Goal: Information Seeking & Learning: Learn about a topic

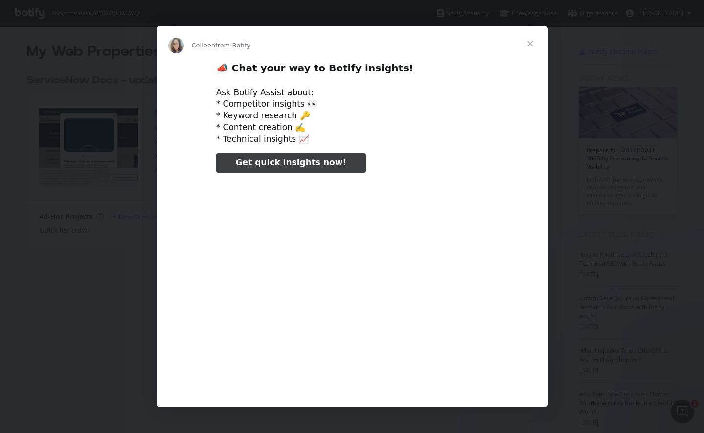
type input "185832"
click at [529, 43] on span "Close" at bounding box center [530, 43] width 35 height 35
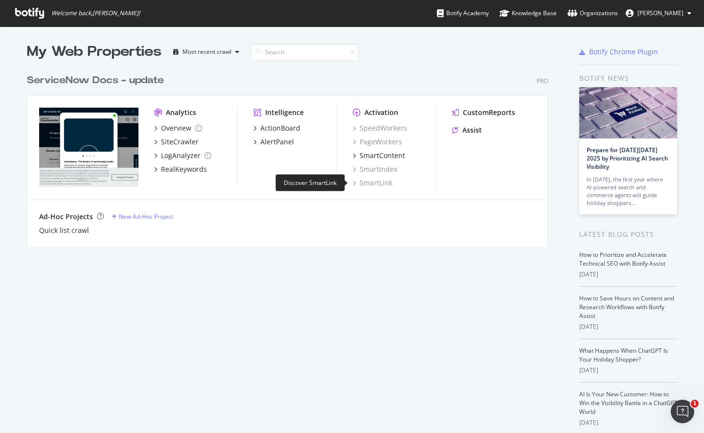
click at [371, 184] on div "SmartLink" at bounding box center [373, 183] width 40 height 10
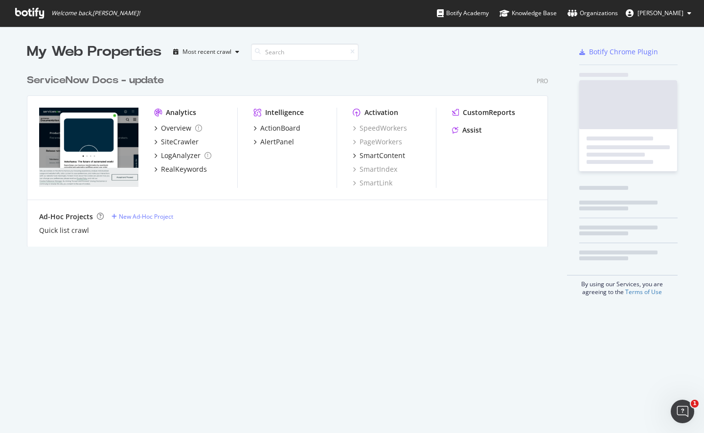
scroll to position [426, 690]
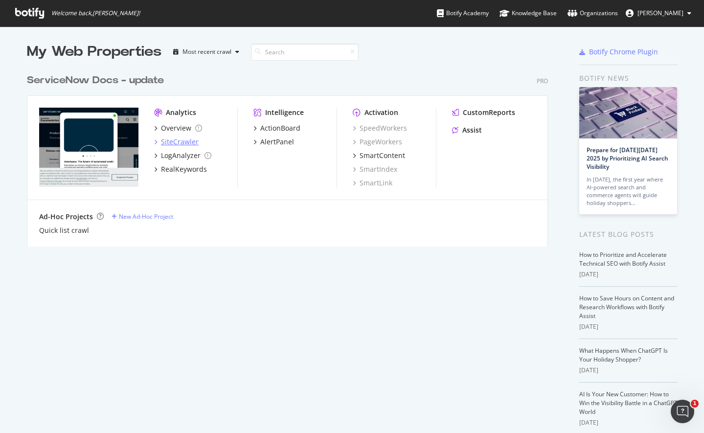
click at [173, 140] on div "SiteCrawler" at bounding box center [180, 142] width 38 height 10
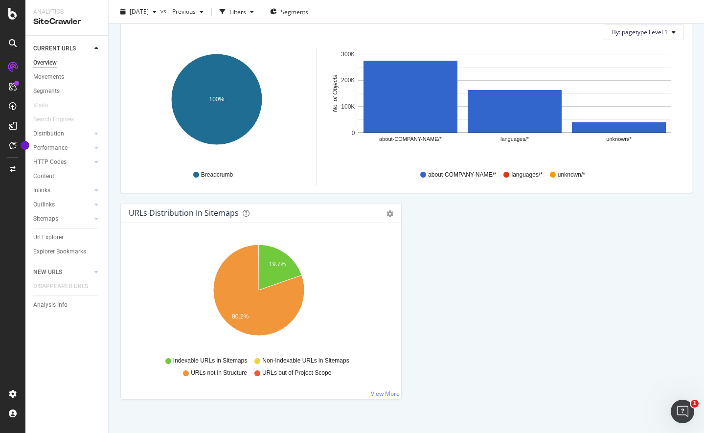
scroll to position [987, 0]
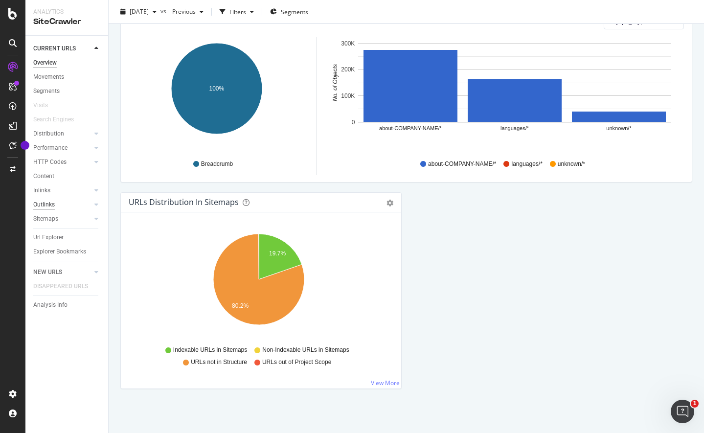
click at [48, 203] on div "Outlinks" at bounding box center [44, 205] width 22 height 10
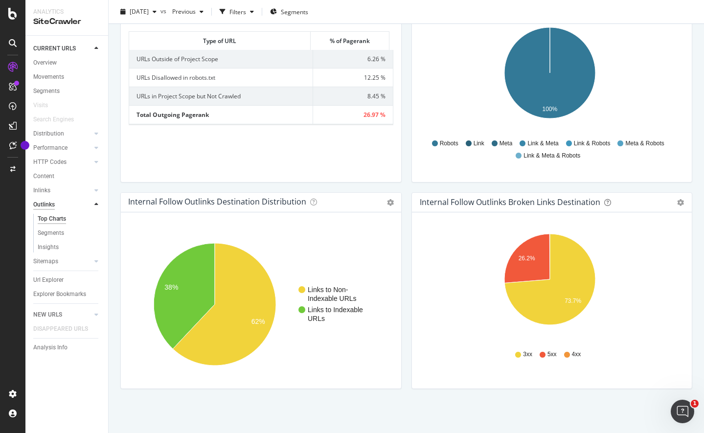
scroll to position [723, 0]
click at [57, 247] on div "Insights" at bounding box center [48, 247] width 21 height 10
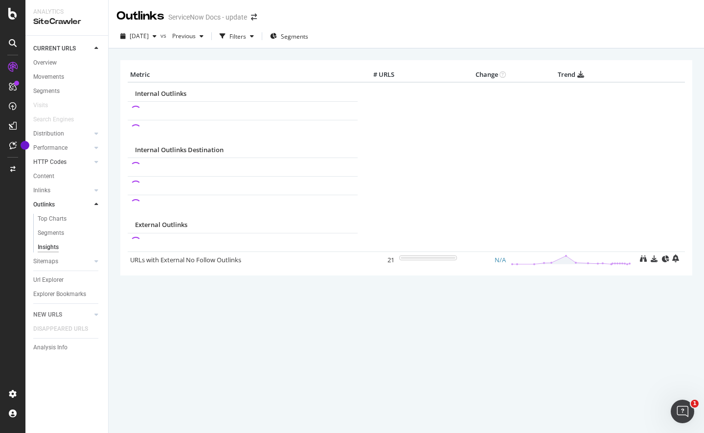
click at [67, 162] on link "HTTP Codes" at bounding box center [62, 162] width 58 height 10
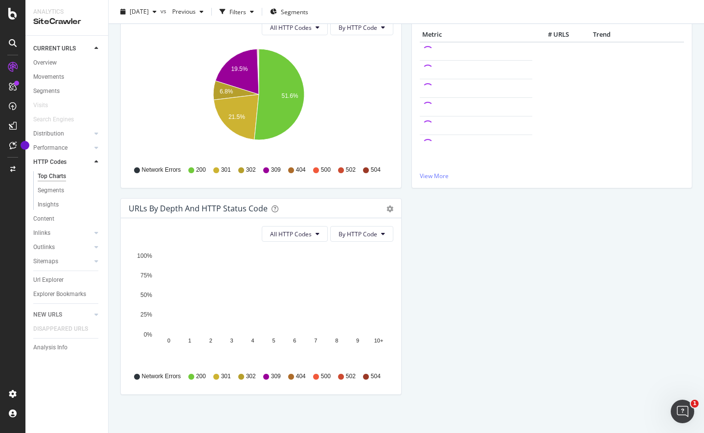
scroll to position [146, 0]
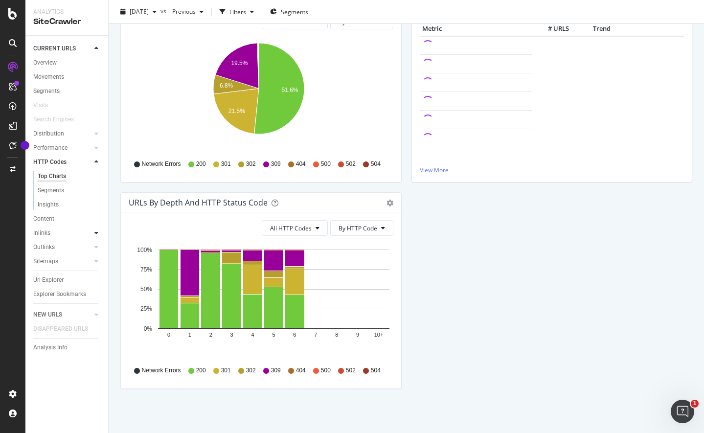
click at [95, 233] on icon at bounding box center [96, 233] width 4 height 6
click at [69, 208] on link "Top Charts" at bounding box center [70, 205] width 64 height 10
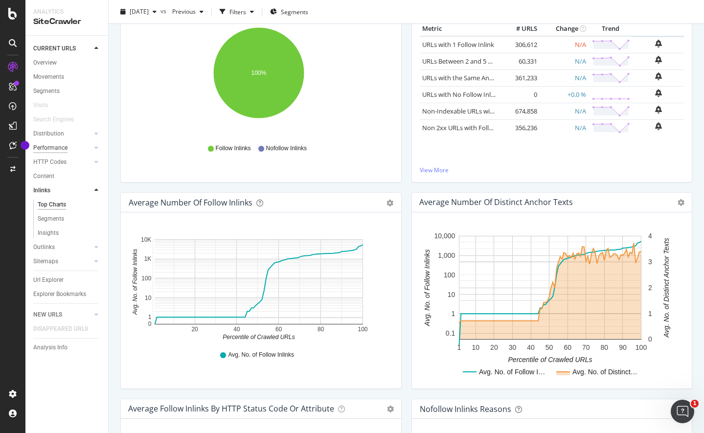
click at [65, 149] on div "Performance" at bounding box center [50, 148] width 34 height 10
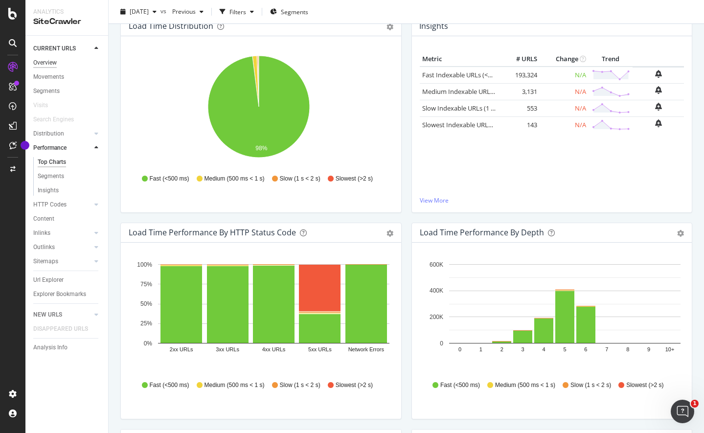
click at [53, 62] on div "Overview" at bounding box center [44, 63] width 23 height 10
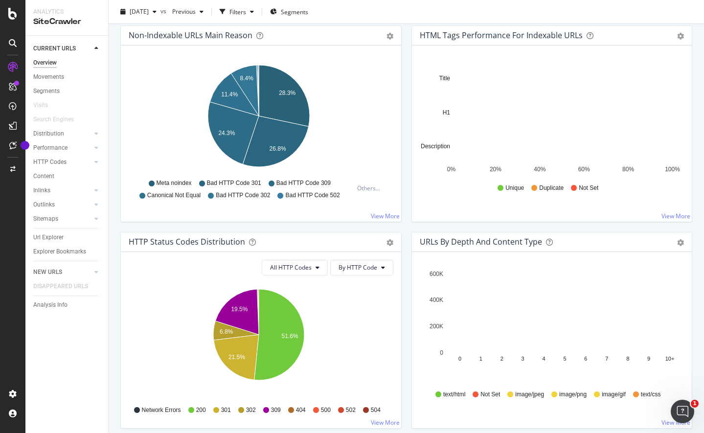
scroll to position [326, 0]
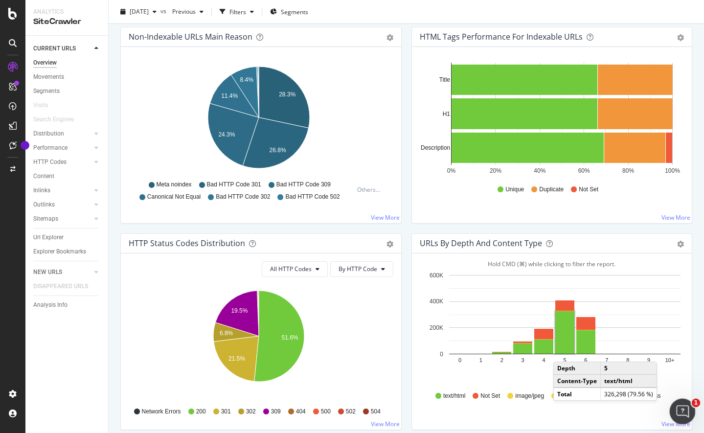
click at [684, 409] on icon "Open Intercom Messenger" at bounding box center [682, 410] width 16 height 16
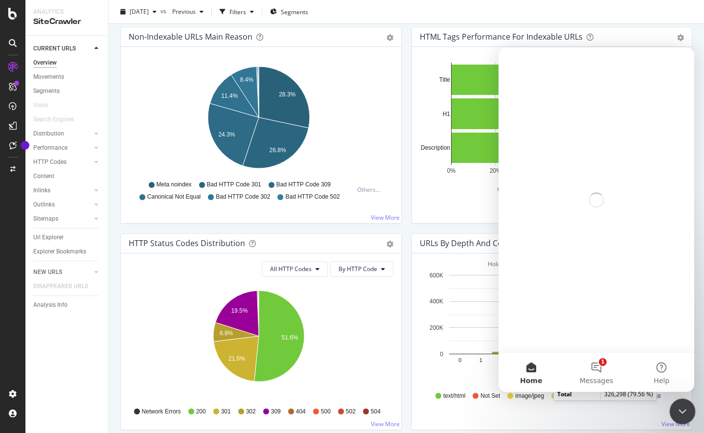
scroll to position [0, 0]
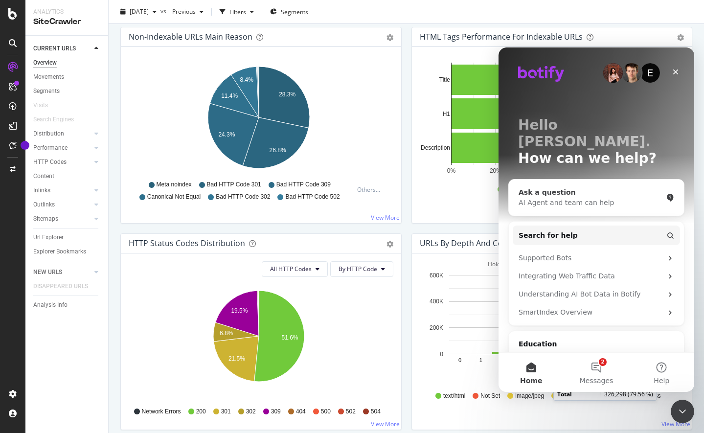
click at [573, 198] on div "AI Agent and team can help" at bounding box center [591, 203] width 144 height 10
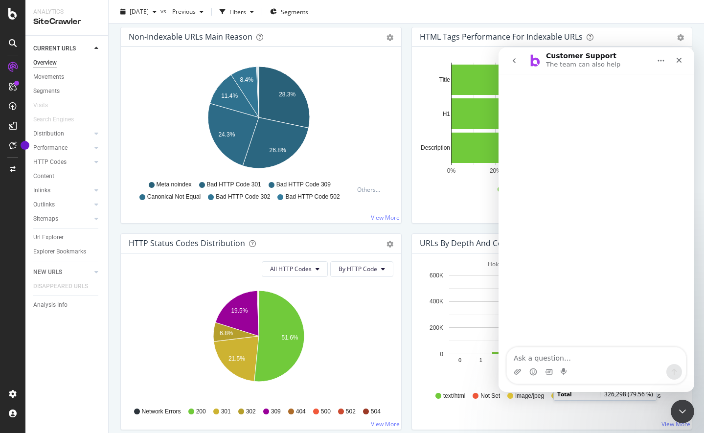
click at [529, 356] on textarea "Ask a question…" at bounding box center [596, 356] width 179 height 17
type textarea "how can i find broken links on my site?"
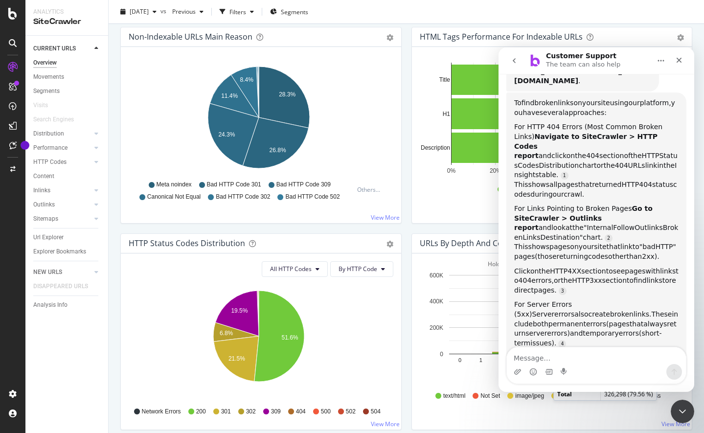
scroll to position [124, 0]
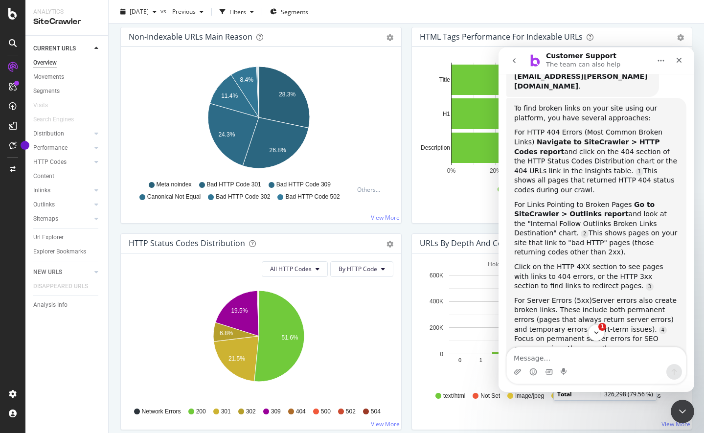
click at [583, 176] on div "For HTTP 404 Errors (Most Common Broken Links) Navigate to SiteCrawler > HTTP C…" at bounding box center [596, 161] width 164 height 67
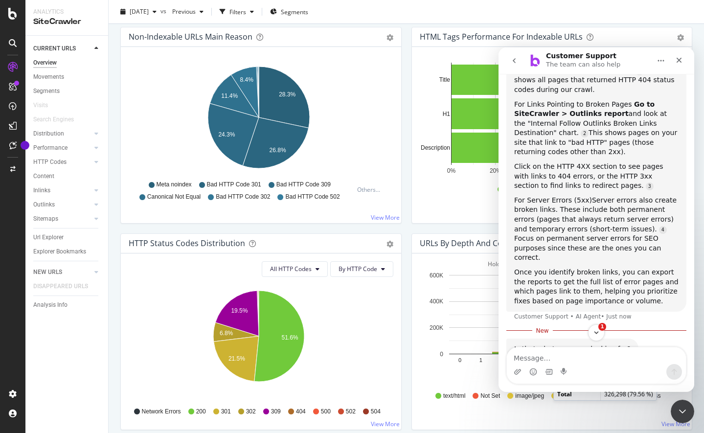
scroll to position [231, 0]
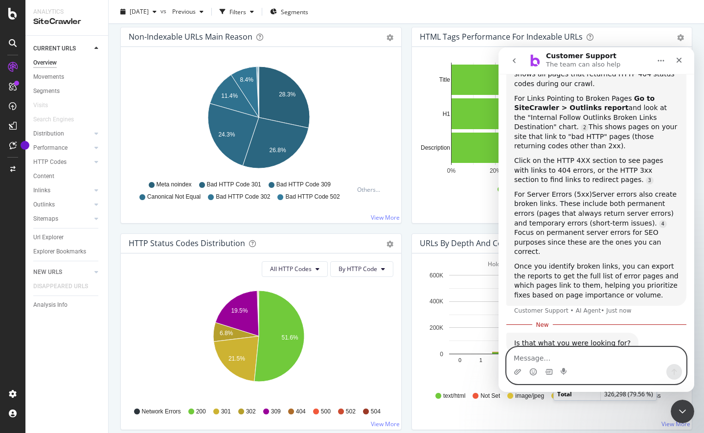
click at [532, 357] on textarea "Message…" at bounding box center [596, 356] width 179 height 17
type textarea "I believe so; thanks!"
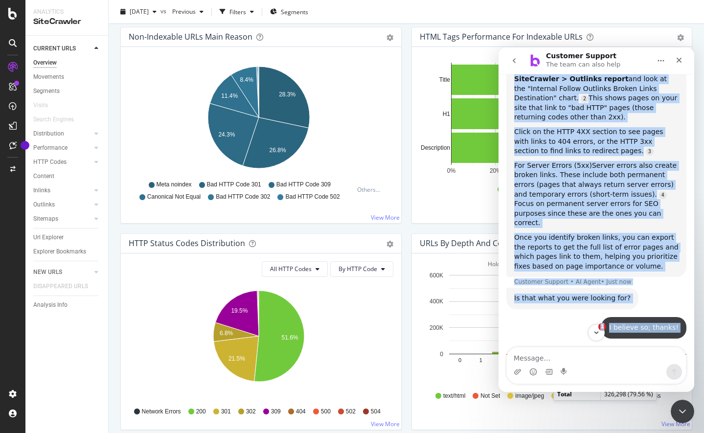
scroll to position [308, 0]
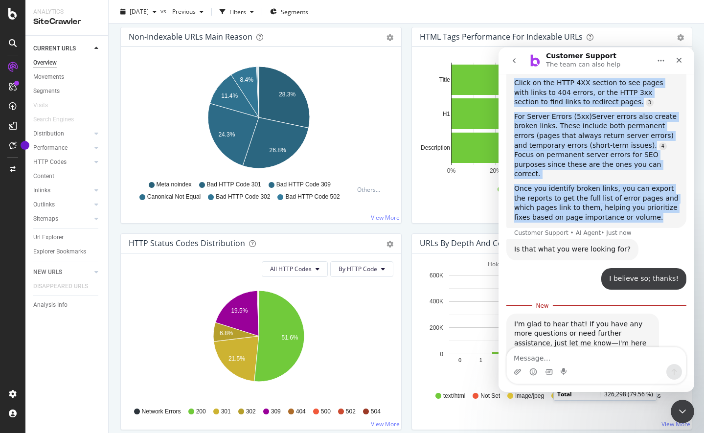
drag, startPoint x: 515, startPoint y: 214, endPoint x: 657, endPoint y: 194, distance: 143.4
click at [657, 194] on div "To find broken links on your site using our platform, you have several approach…" at bounding box center [597, 71] width 180 height 314
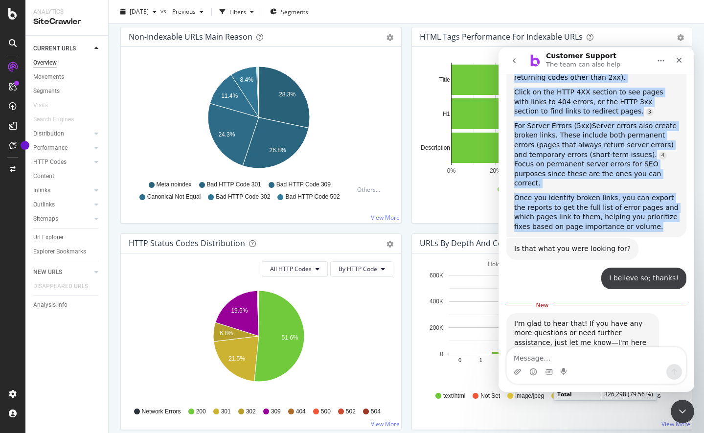
scroll to position [299, 0]
copy div "To find broken links on your site using our platform, you have several approach…"
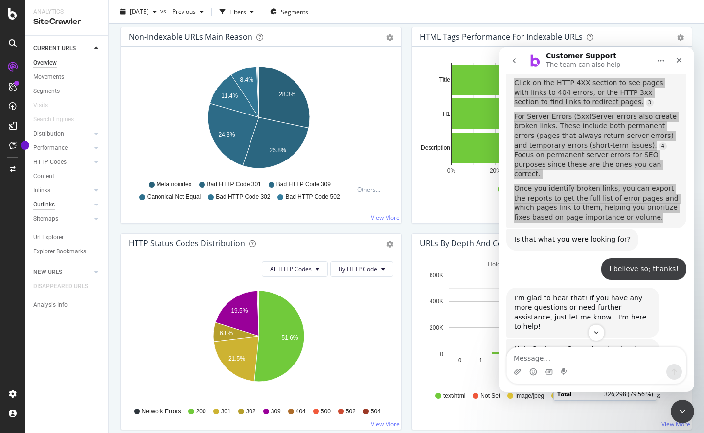
click at [53, 204] on div "Outlinks" at bounding box center [44, 205] width 22 height 10
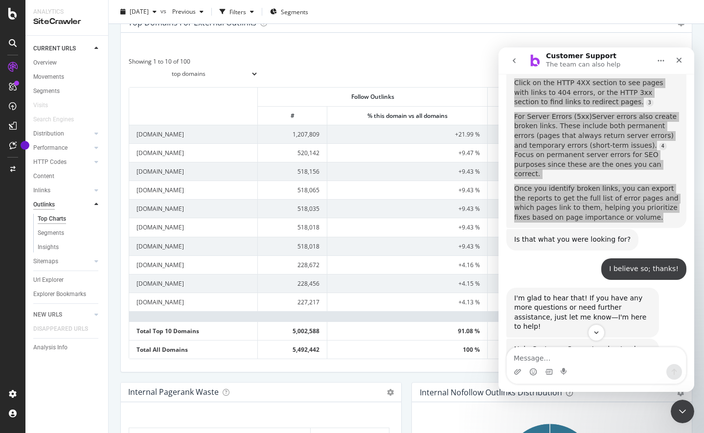
scroll to position [326, 0]
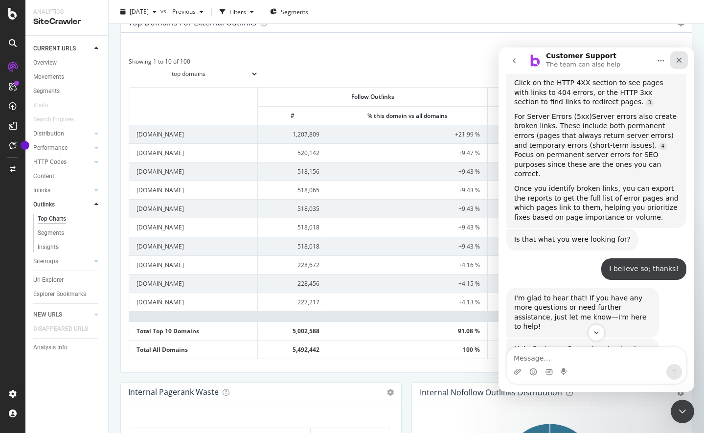
click at [676, 56] on icon "Close" at bounding box center [680, 60] width 8 height 8
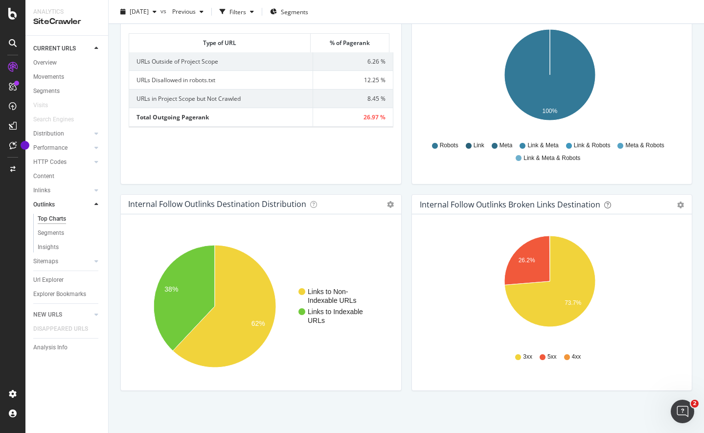
scroll to position [723, 0]
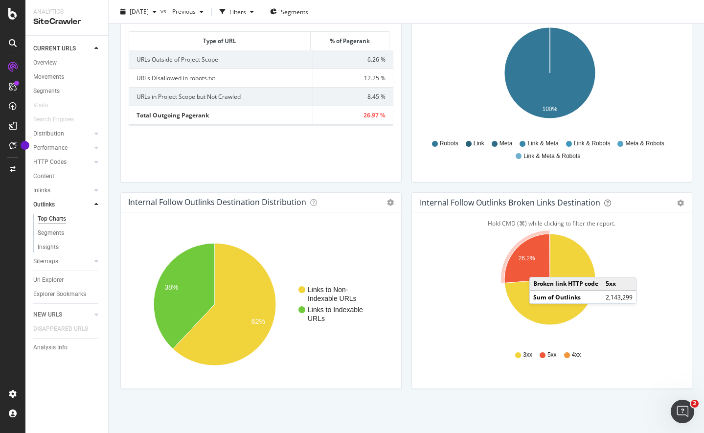
click at [536, 267] on icon "A chart." at bounding box center [528, 258] width 46 height 49
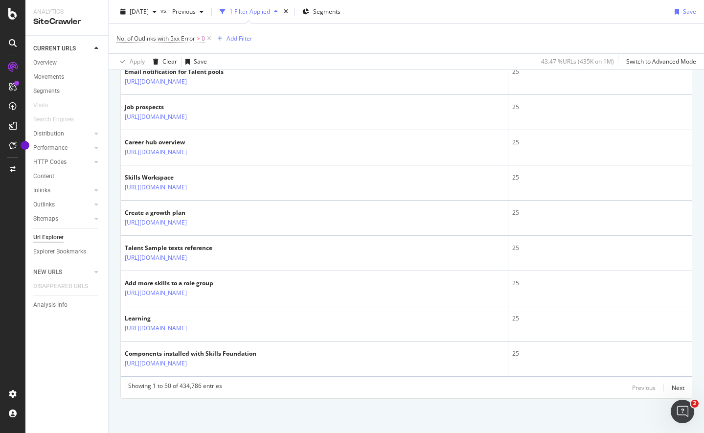
scroll to position [2070, 0]
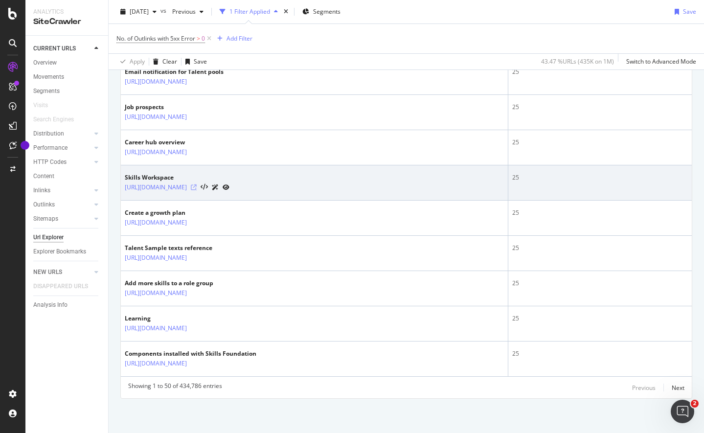
click at [197, 190] on icon at bounding box center [194, 188] width 6 height 6
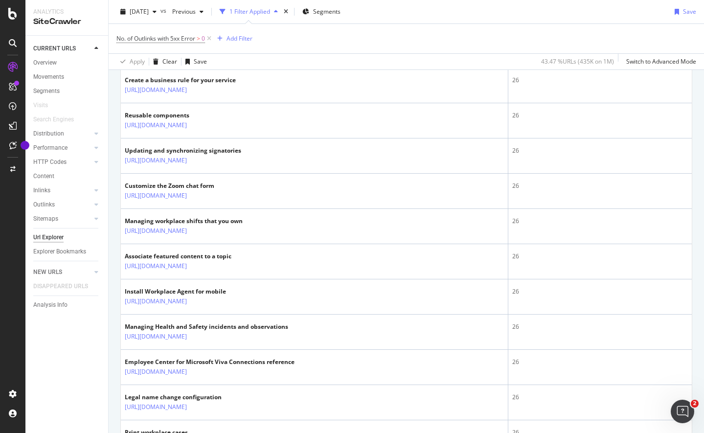
scroll to position [0, 0]
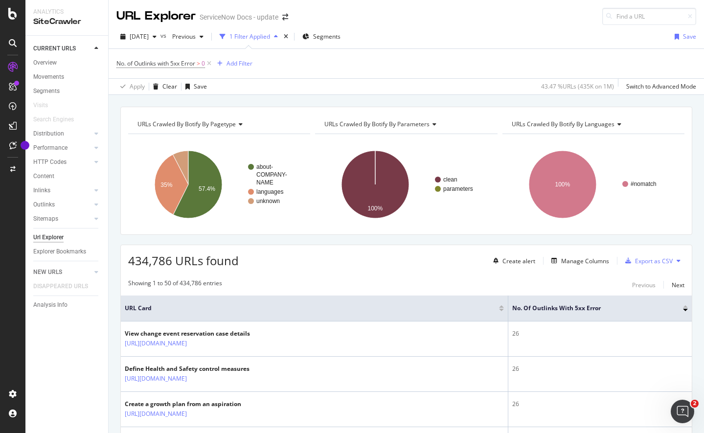
click at [130, 160] on rect "A chart." at bounding box center [219, 184] width 182 height 85
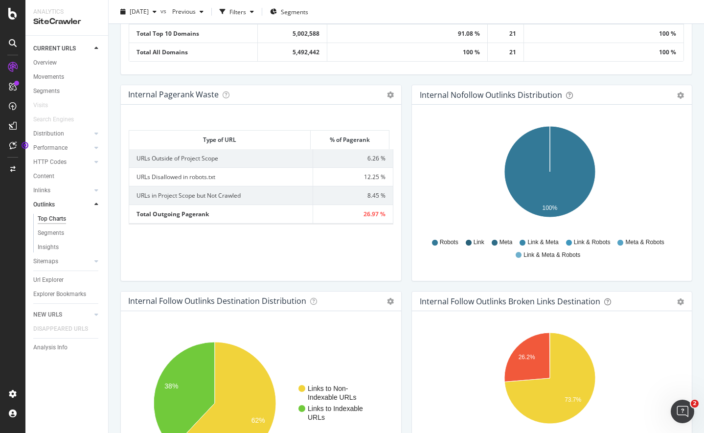
scroll to position [682, 0]
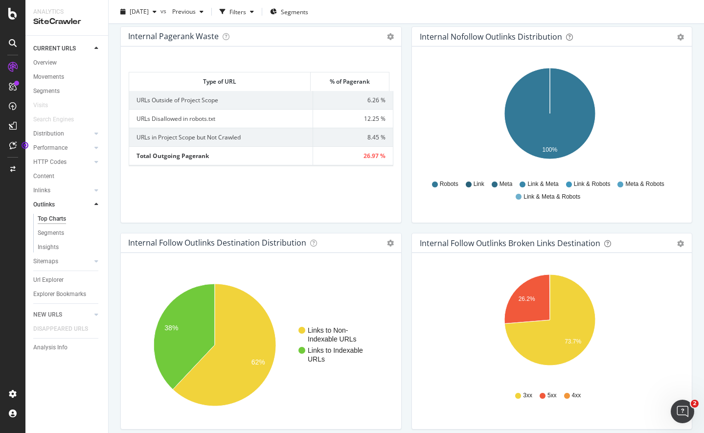
click at [564, 396] on icon at bounding box center [567, 396] width 6 height 6
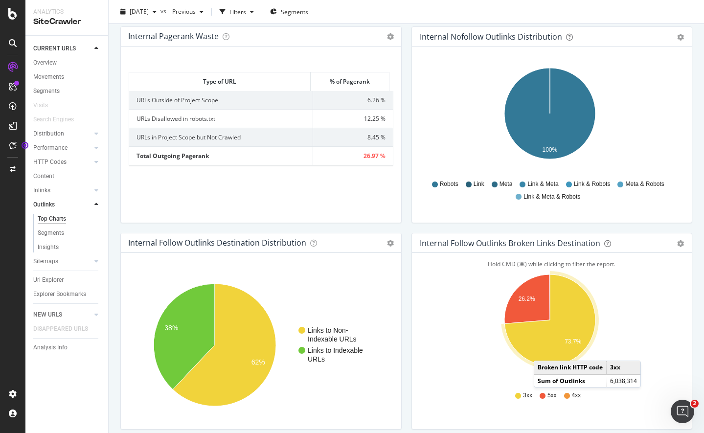
click at [540, 351] on icon "A chart." at bounding box center [550, 320] width 91 height 91
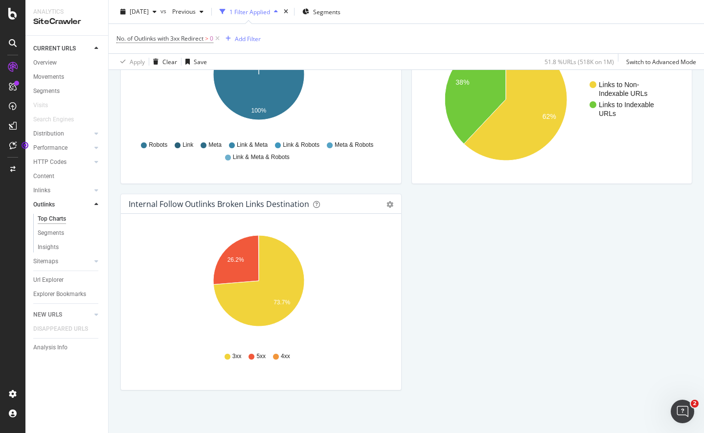
scroll to position [399, 0]
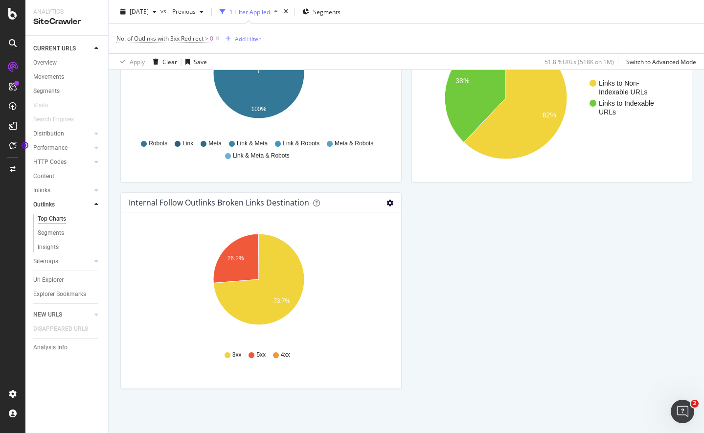
click at [387, 205] on icon "gear" at bounding box center [390, 203] width 7 height 7
click at [335, 238] on span "Table" at bounding box center [356, 239] width 89 height 13
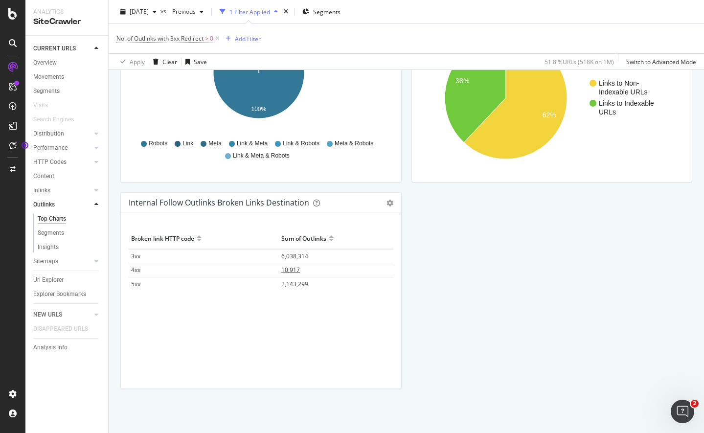
click at [285, 271] on span "10,917" at bounding box center [290, 270] width 19 height 8
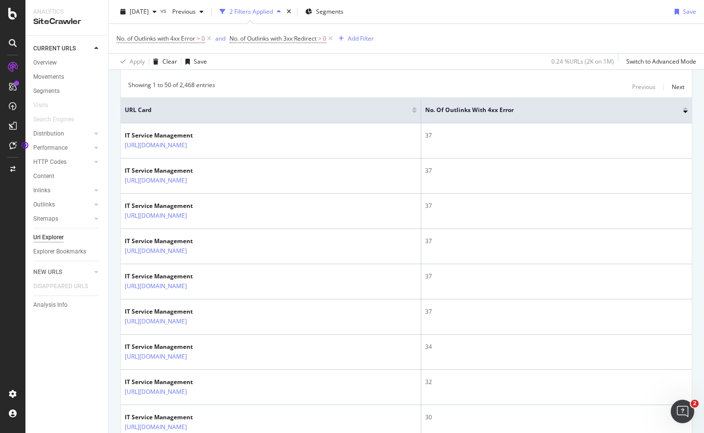
scroll to position [204, 0]
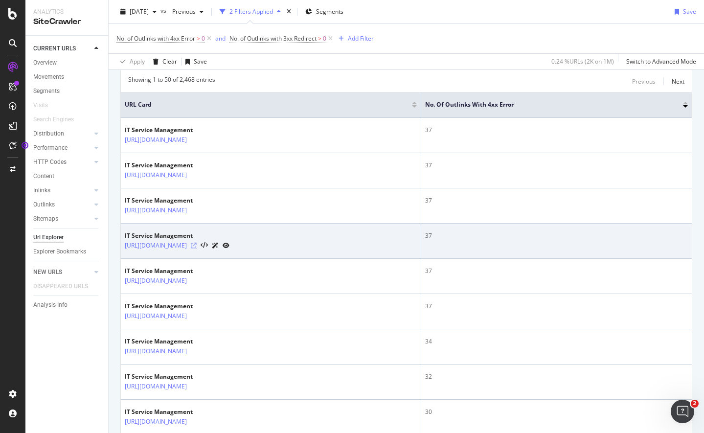
click at [197, 249] on icon at bounding box center [194, 246] width 6 height 6
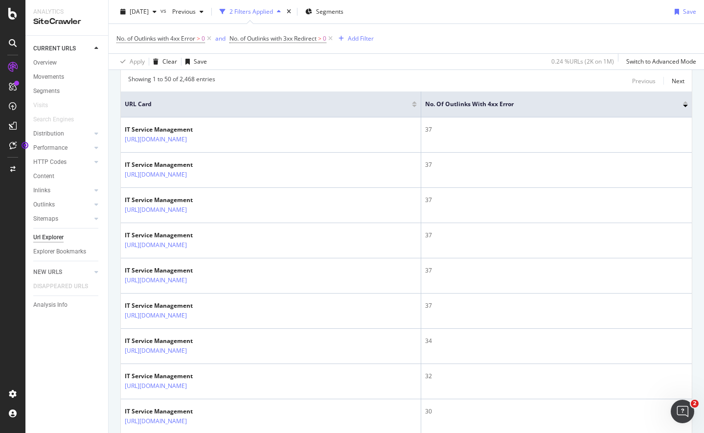
scroll to position [206, 0]
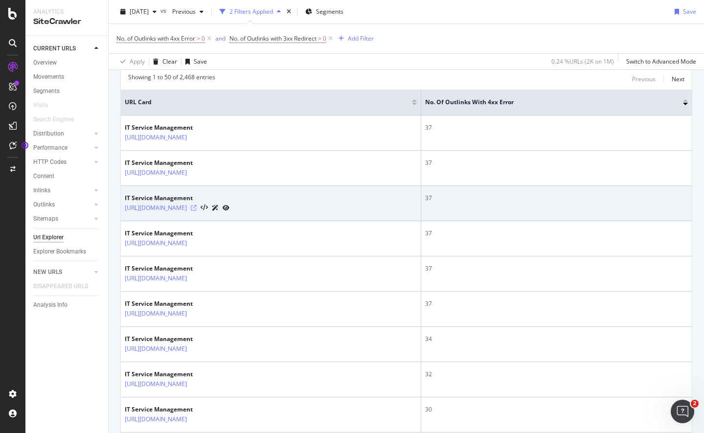
click at [197, 211] on icon at bounding box center [194, 208] width 6 height 6
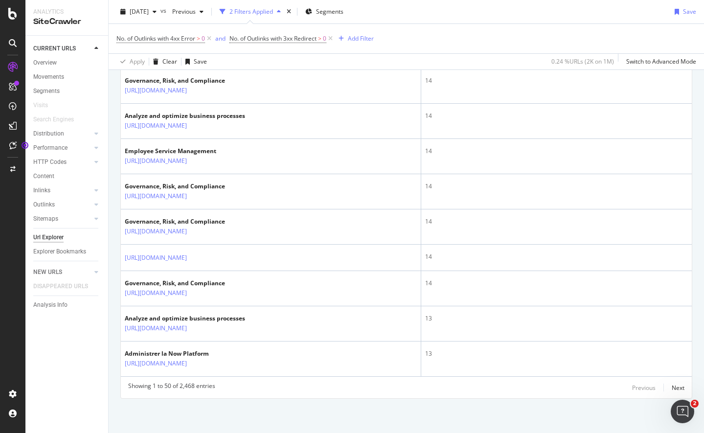
scroll to position [1927, 0]
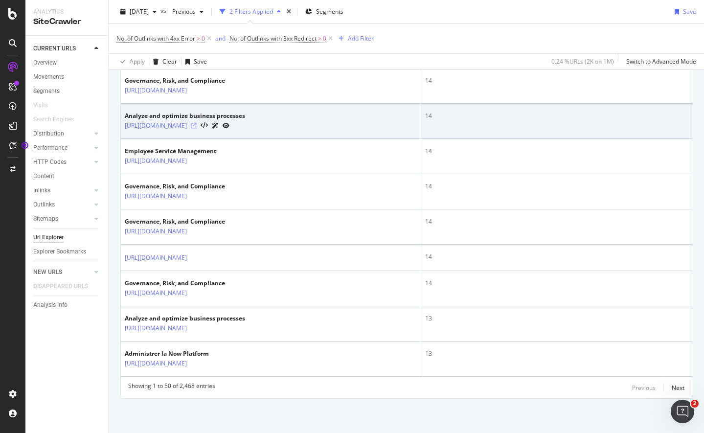
click at [197, 129] on icon at bounding box center [194, 126] width 6 height 6
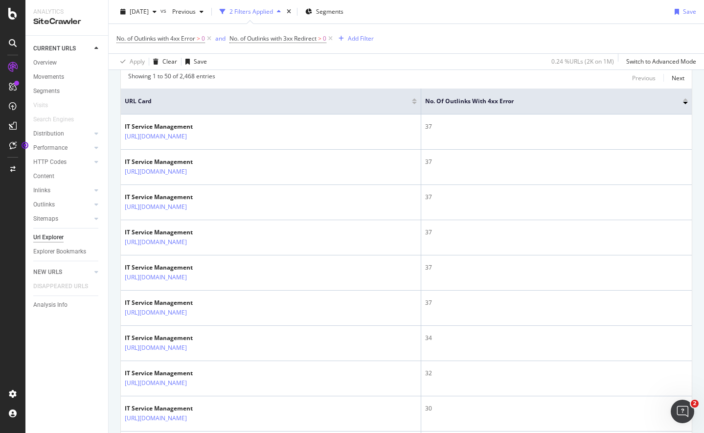
scroll to position [206, 0]
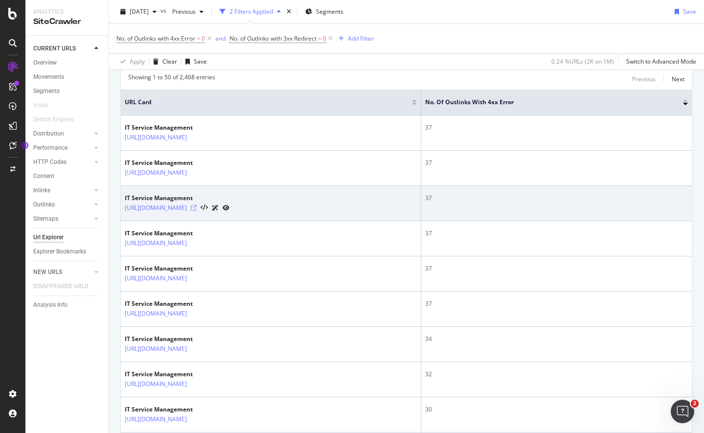
click at [197, 211] on icon at bounding box center [194, 208] width 6 height 6
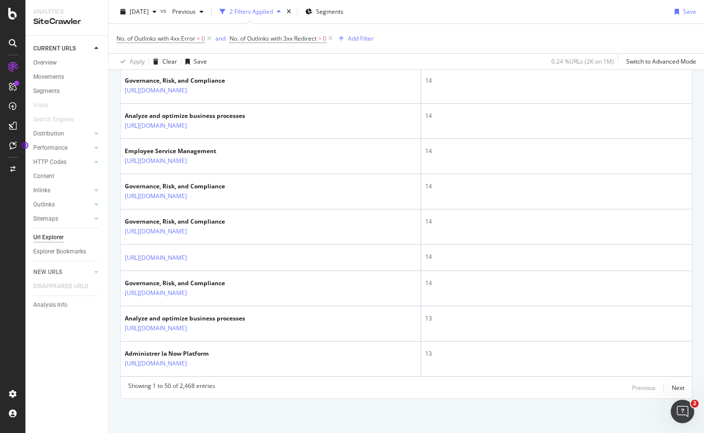
scroll to position [2163, 0]
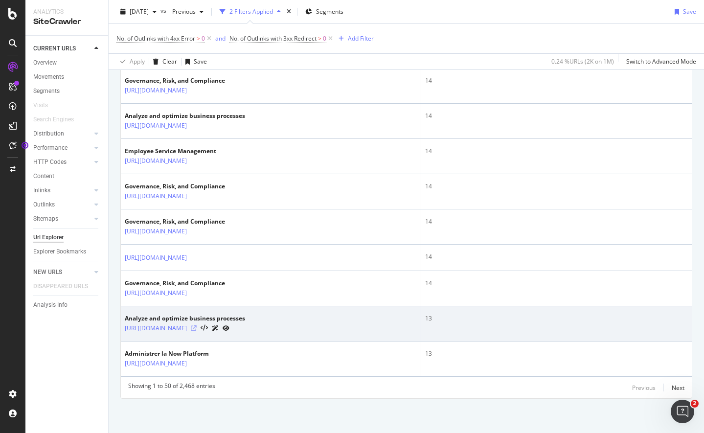
click at [197, 326] on icon at bounding box center [194, 329] width 6 height 6
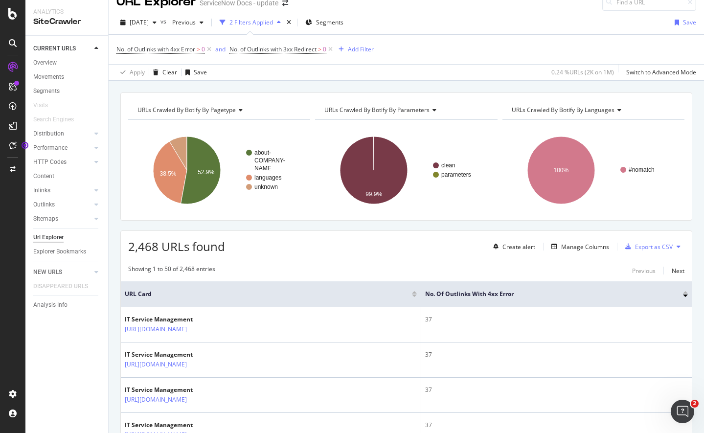
scroll to position [0, 0]
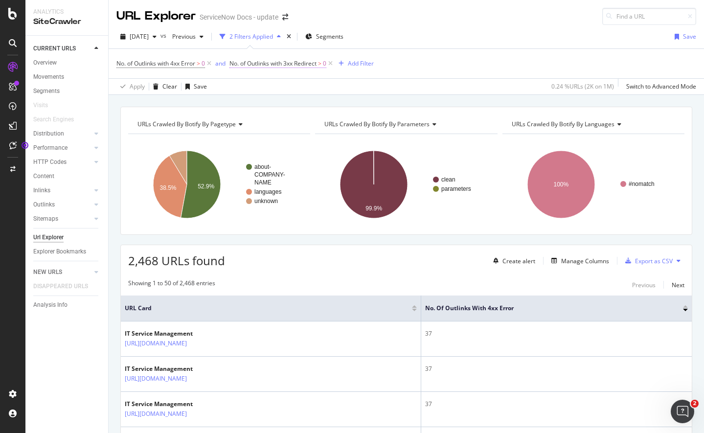
click at [309, 63] on span "No. of Outlinks with 3xx Redirect" at bounding box center [273, 63] width 87 height 8
click at [307, 101] on icon at bounding box center [308, 102] width 7 height 6
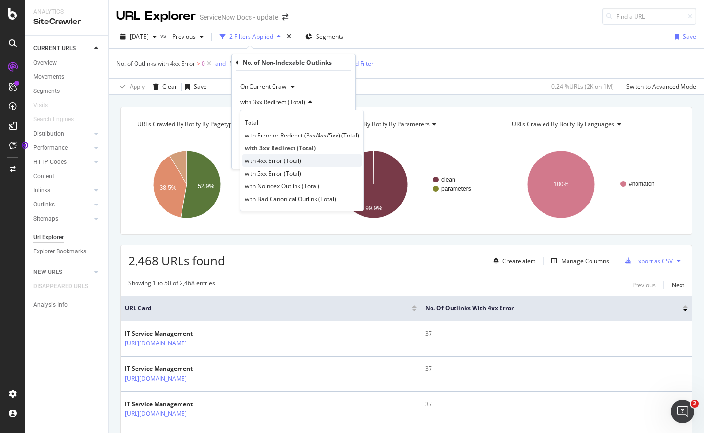
click at [293, 160] on span "with 4xx Error (Total)" at bounding box center [273, 161] width 57 height 8
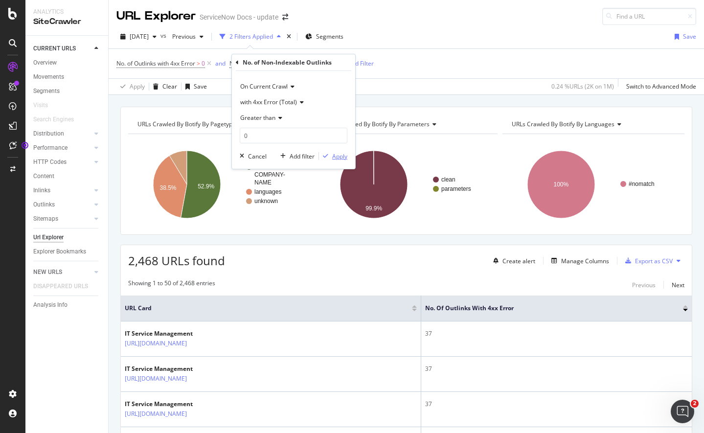
click at [337, 157] on div "Apply" at bounding box center [339, 156] width 15 height 8
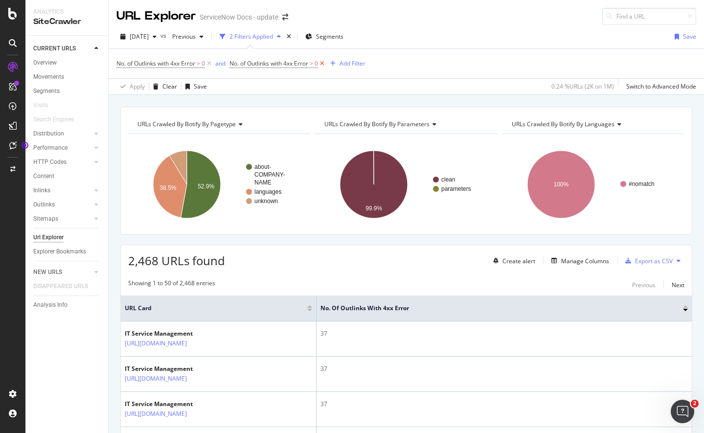
click at [326, 62] on icon at bounding box center [322, 64] width 8 height 10
click at [8, 202] on div at bounding box center [12, 222] width 23 height 327
click at [688, 410] on div "Open Intercom Messenger" at bounding box center [681, 410] width 32 height 32
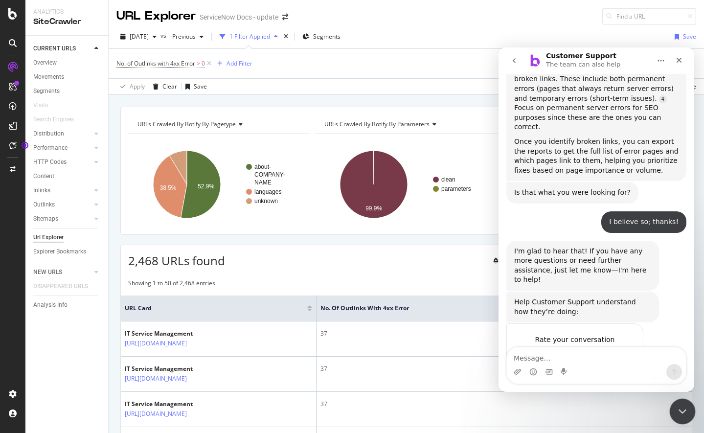
scroll to position [363, 0]
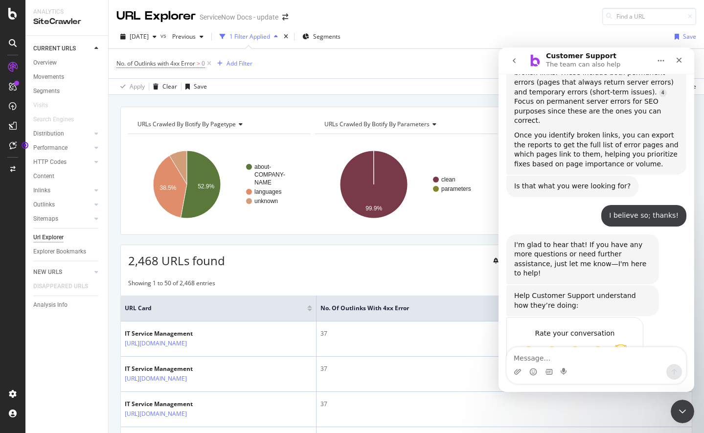
click at [618, 344] on span "Amazing" at bounding box center [621, 353] width 18 height 18
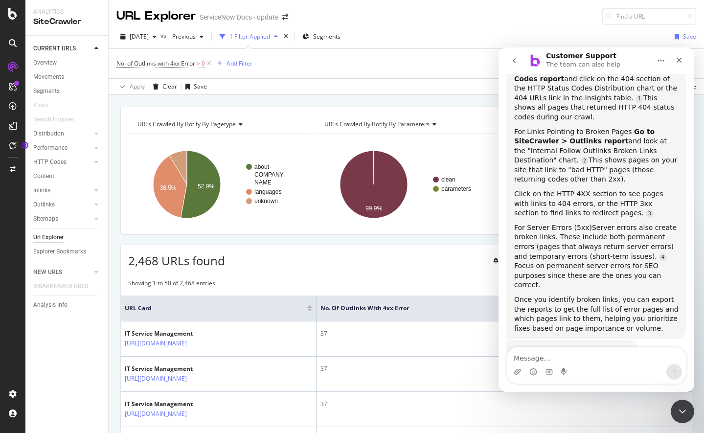
scroll to position [0, 0]
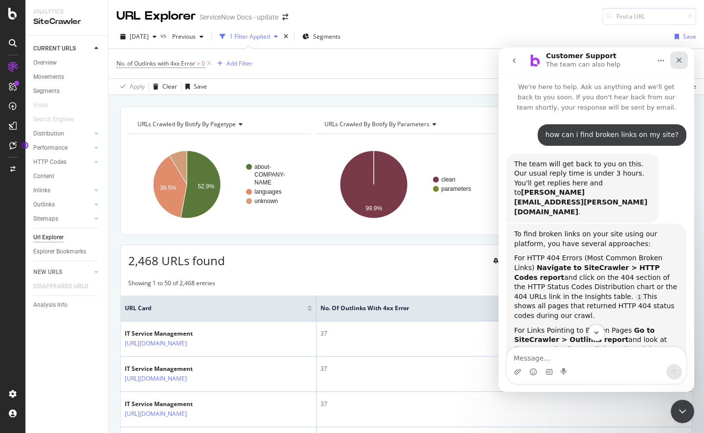
click at [682, 59] on icon "Close" at bounding box center [680, 60] width 8 height 8
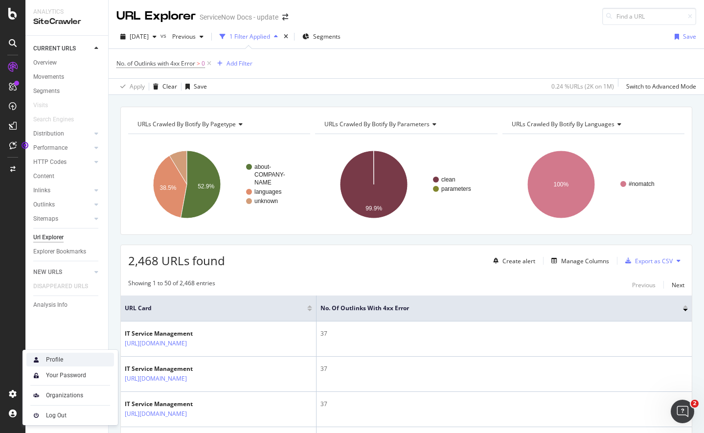
click at [66, 360] on div "Profile" at bounding box center [70, 360] width 88 height 14
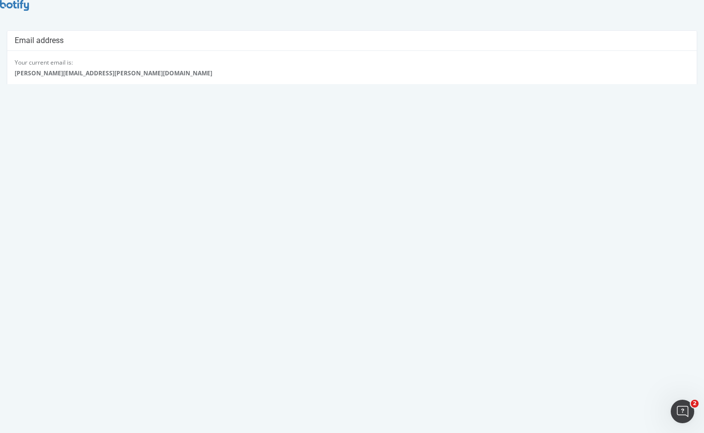
click at [401, 384] on link "Change your gravatar" at bounding box center [387, 383] width 60 height 8
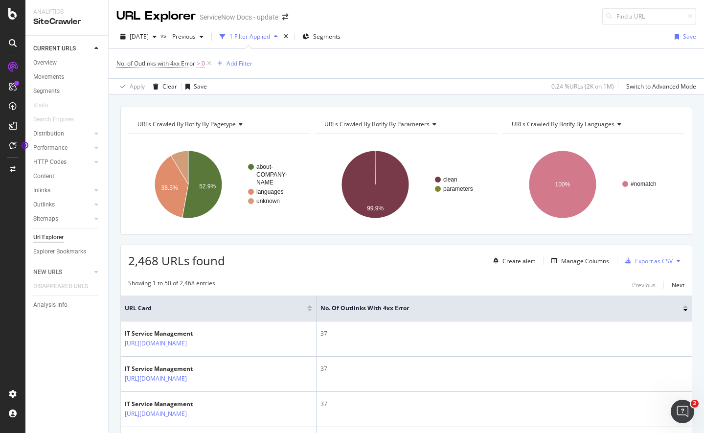
click at [78, 324] on div "CURRENT URLS Overview Movements Segments Visits Search Engines Distribution Top…" at bounding box center [66, 234] width 83 height 397
